Goal: Answer question/provide support: Share knowledge or assist other users

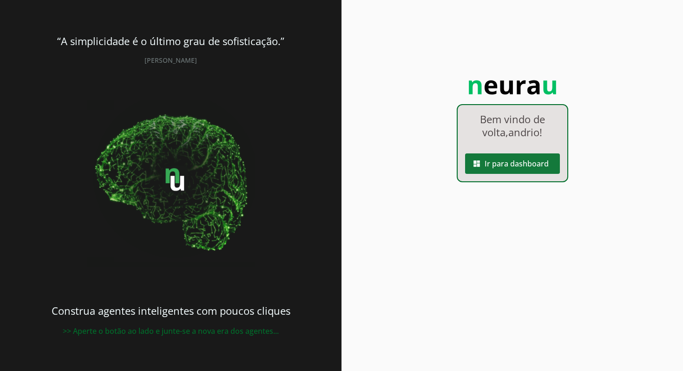
click at [503, 165] on span at bounding box center [512, 163] width 95 height 22
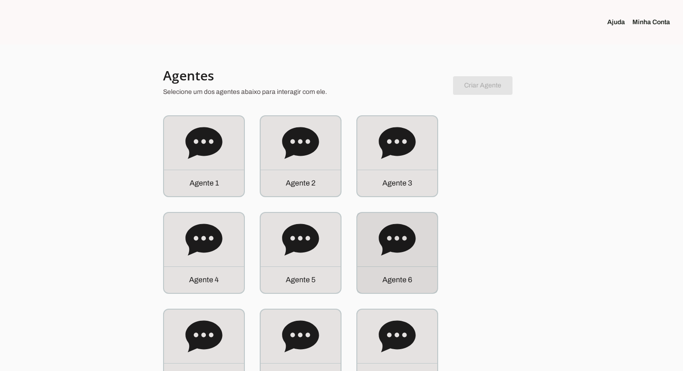
click at [416, 290] on div "Agente 6" at bounding box center [397, 279] width 80 height 26
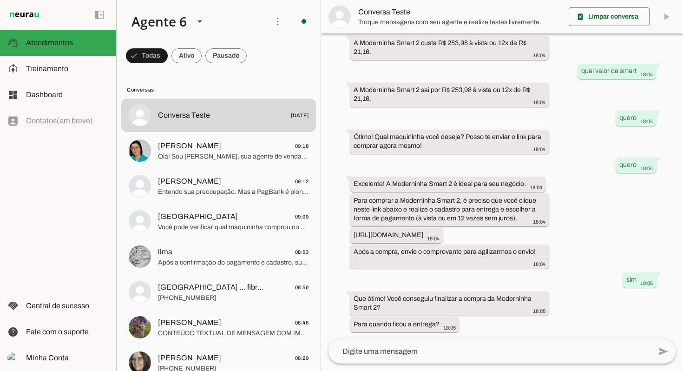
scroll to position [300, 0]
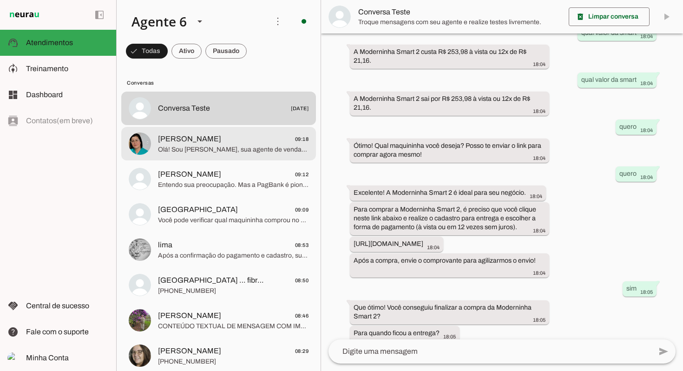
click at [240, 147] on span "Olá! Sou [PERSON_NAME], sua agente de vendas. A Moderninha Pro2 é a mais vendid…" at bounding box center [233, 149] width 150 height 9
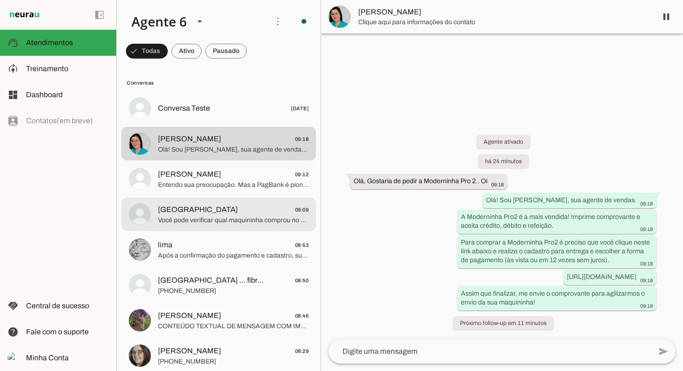
click at [248, 202] on md-item "[GEOGRAPHIC_DATA] 09:09 Você pode verificar qual maquininha comprou no aplicati…" at bounding box center [218, 213] width 195 height 33
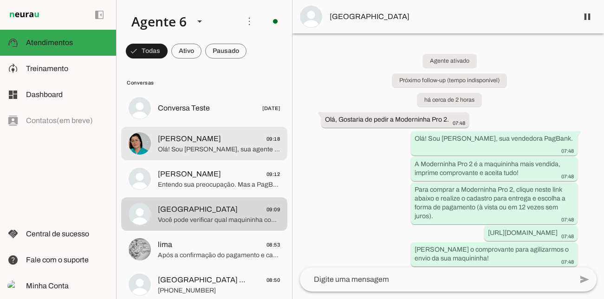
click at [218, 147] on span "Olá! Sou [PERSON_NAME], sua agente de vendas. A Moderninha Pro2 é a mais vendid…" at bounding box center [219, 149] width 122 height 9
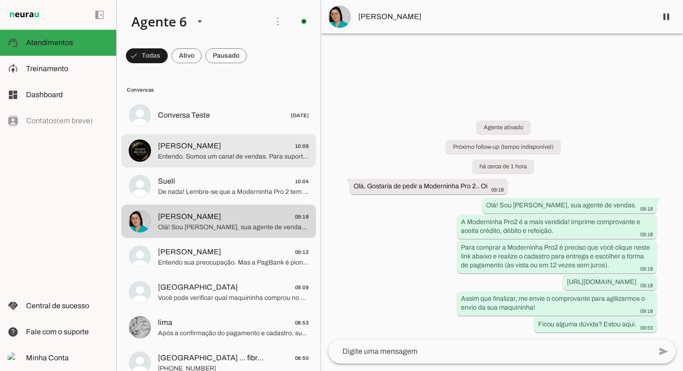
drag, startPoint x: 212, startPoint y: 145, endPoint x: 208, endPoint y: 118, distance: 27.2
click at [212, 145] on span "[PERSON_NAME] 10:09" at bounding box center [233, 146] width 150 height 12
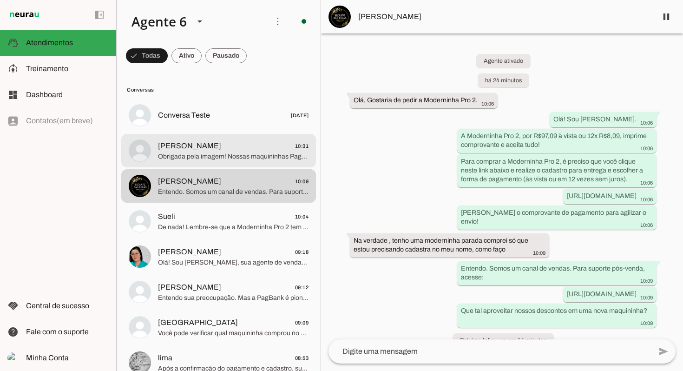
scroll to position [8, 0]
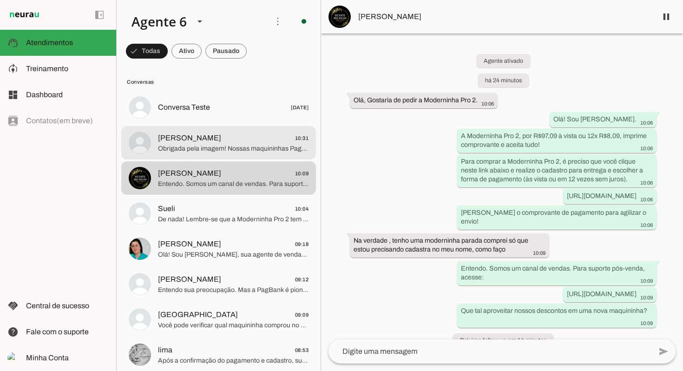
click at [247, 152] on span "Obrigada pela imagem! Nossas maquininhas PagBank oferecem 5 anos de garantia e …" at bounding box center [233, 148] width 150 height 9
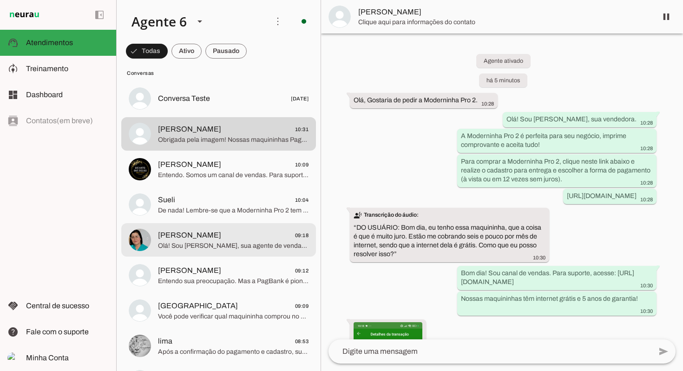
click at [243, 246] on span "Olá! Sou [PERSON_NAME], sua agente de vendas. A Moderninha Pro2 é a mais vendid…" at bounding box center [233, 245] width 150 height 9
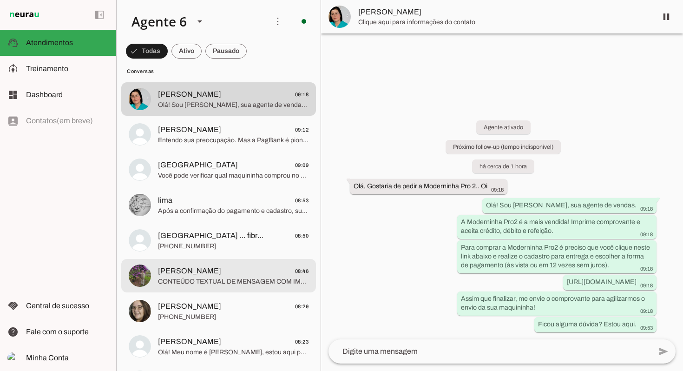
scroll to position [187, 0]
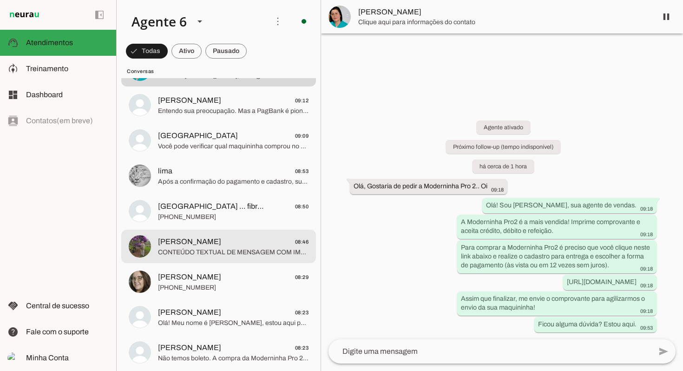
click at [243, 246] on span "[PERSON_NAME] 08:46" at bounding box center [233, 242] width 150 height 12
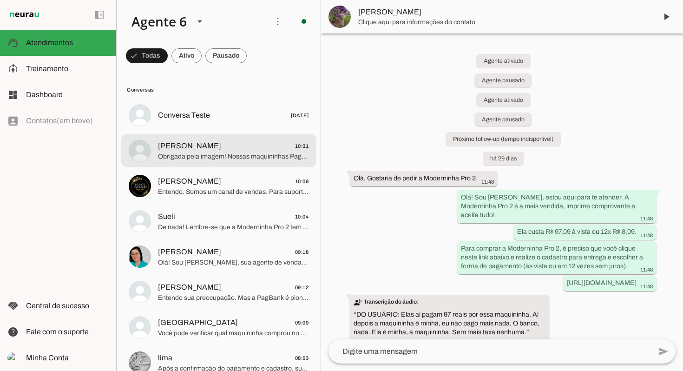
click at [220, 161] on span "Obrigada pela imagem! Nossas maquininhas PagBank oferecem 5 anos de garantia e …" at bounding box center [233, 156] width 150 height 9
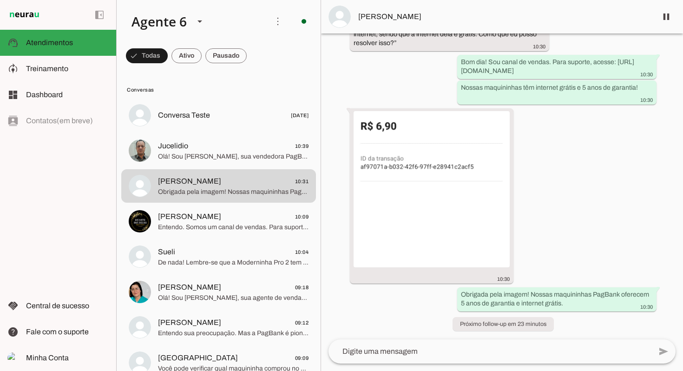
scroll to position [212, 0]
click at [261, 205] on md-item "[PERSON_NAME] 10:09 Entendo. Somos um canal de vendas. Para suporte pós-venda, …" at bounding box center [218, 220] width 195 height 33
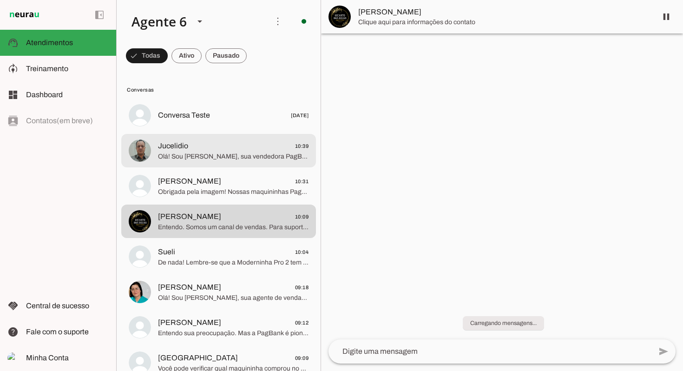
click at [244, 147] on span "Jucelidio 10:39" at bounding box center [233, 146] width 150 height 12
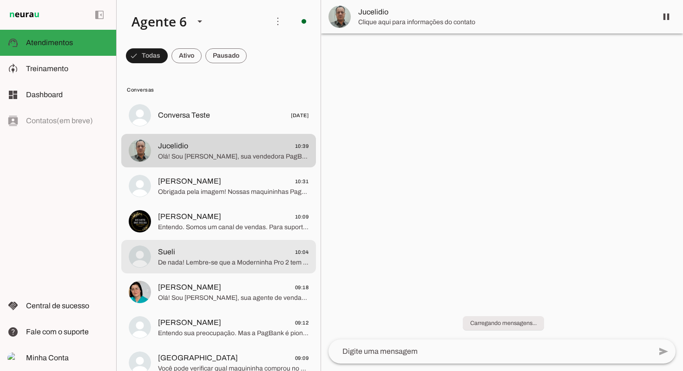
click at [229, 259] on span "De nada! Lembre-se que a Moderninha Pro 2 tem 5 anos de garantia. Estou aqui pa…" at bounding box center [233, 262] width 150 height 9
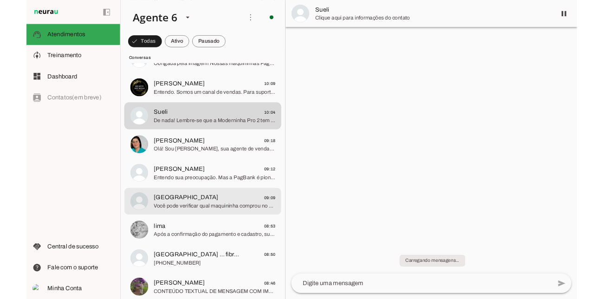
scroll to position [114, 0]
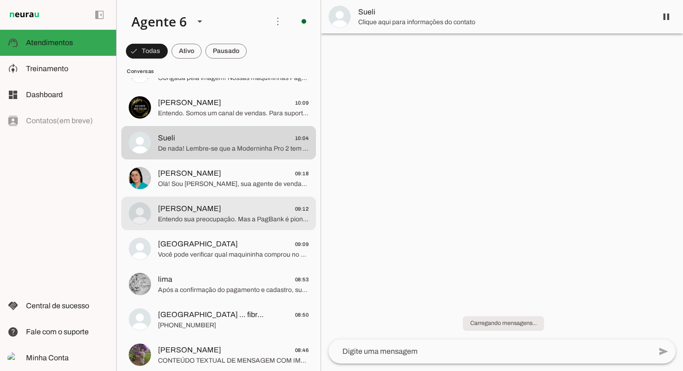
click at [242, 208] on span "[PERSON_NAME] 09:12" at bounding box center [233, 209] width 150 height 12
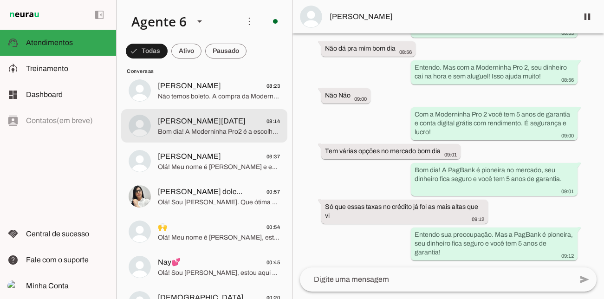
scroll to position [485, 0]
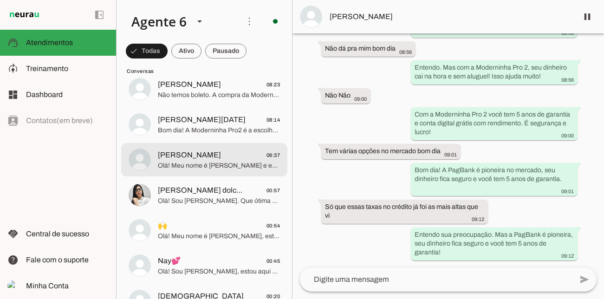
click at [196, 170] on span "Olá! Meu nome é [PERSON_NAME] e estou aqui para te atender. A Moderninha Pro 2 …" at bounding box center [219, 165] width 122 height 9
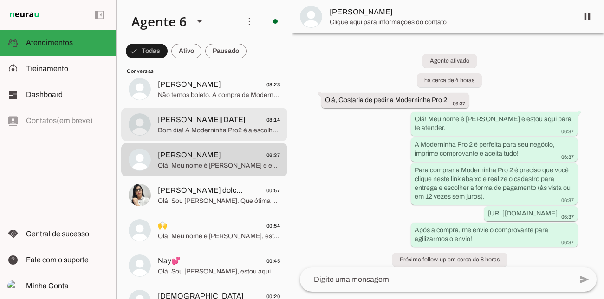
click at [218, 126] on span "Bom dia! A Moderninha Pro2 é a escolha certa para você, com todas as funcionali…" at bounding box center [219, 130] width 122 height 9
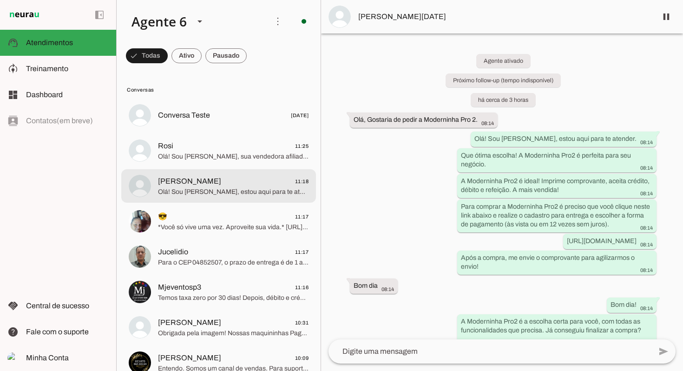
click at [287, 184] on span "[PERSON_NAME] 11:18" at bounding box center [233, 182] width 150 height 12
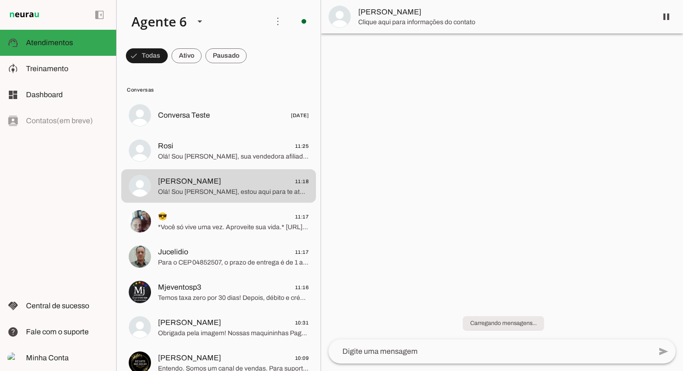
click at [268, 227] on span "*Você só vive uma vez. Aproveite sua vida.* [URL][DOMAIN_NAME]" at bounding box center [233, 226] width 150 height 9
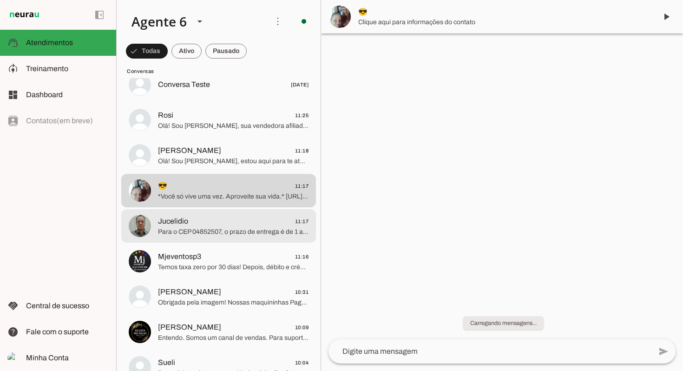
click at [246, 264] on div at bounding box center [233, 261] width 150 height 23
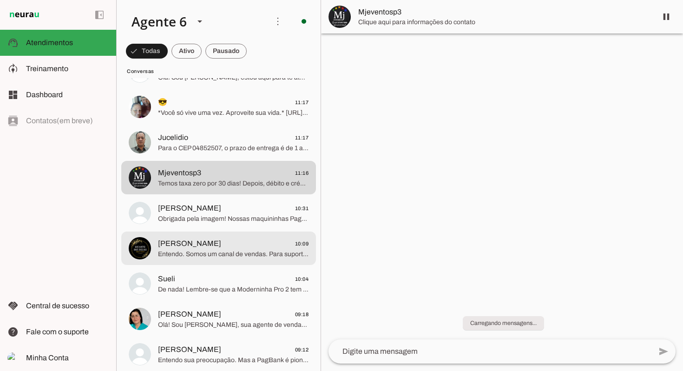
click at [254, 243] on span "[PERSON_NAME] 10:09" at bounding box center [233, 244] width 150 height 12
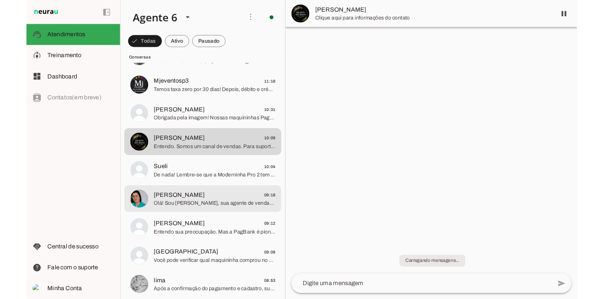
scroll to position [195, 0]
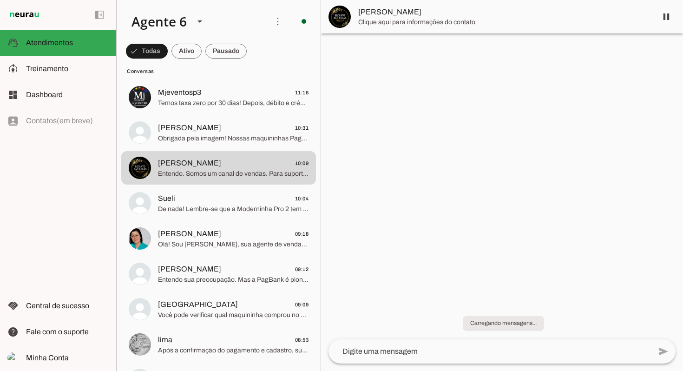
click at [269, 219] on md-item "Sueli 10:04 De nada! Lembre-se que a Moderninha Pro 2 tem 5 anos de garantia. E…" at bounding box center [218, 202] width 195 height 33
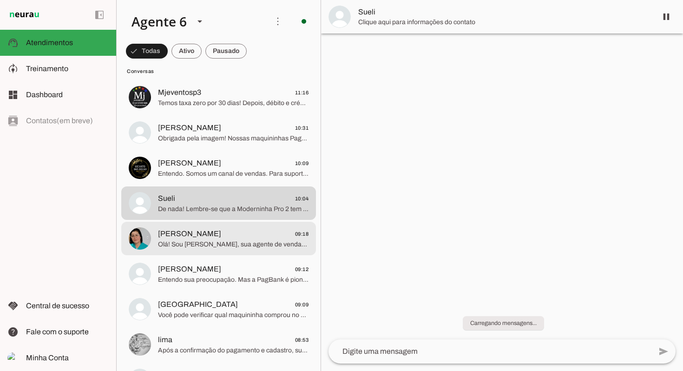
click at [248, 241] on span "Olá! Sou [PERSON_NAME], sua agente de vendas. A Moderninha Pro2 é a mais vendid…" at bounding box center [233, 244] width 150 height 9
